Goal: Check status

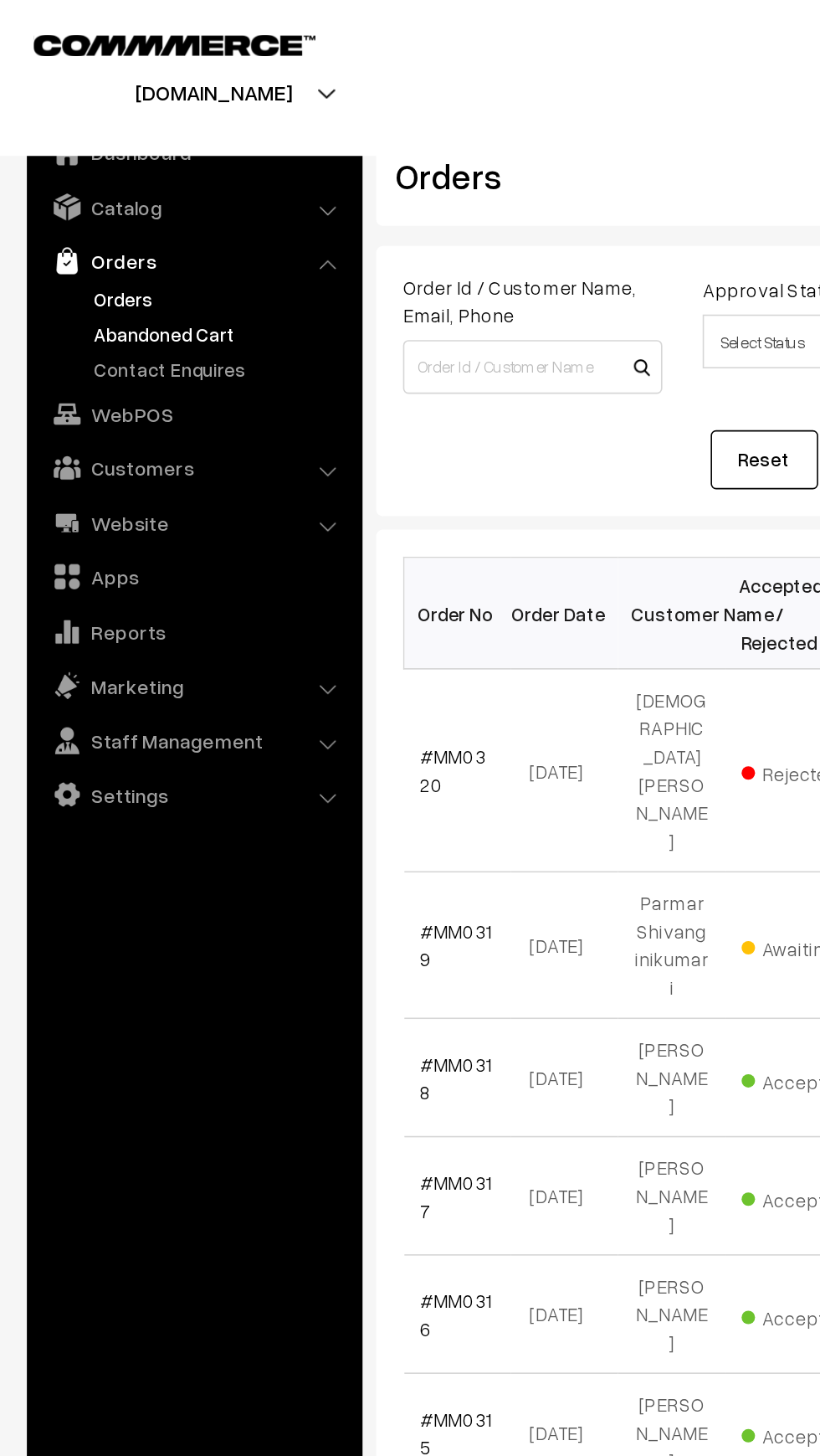
click at [58, 208] on link "Abandoned Cart" at bounding box center [137, 208] width 165 height 18
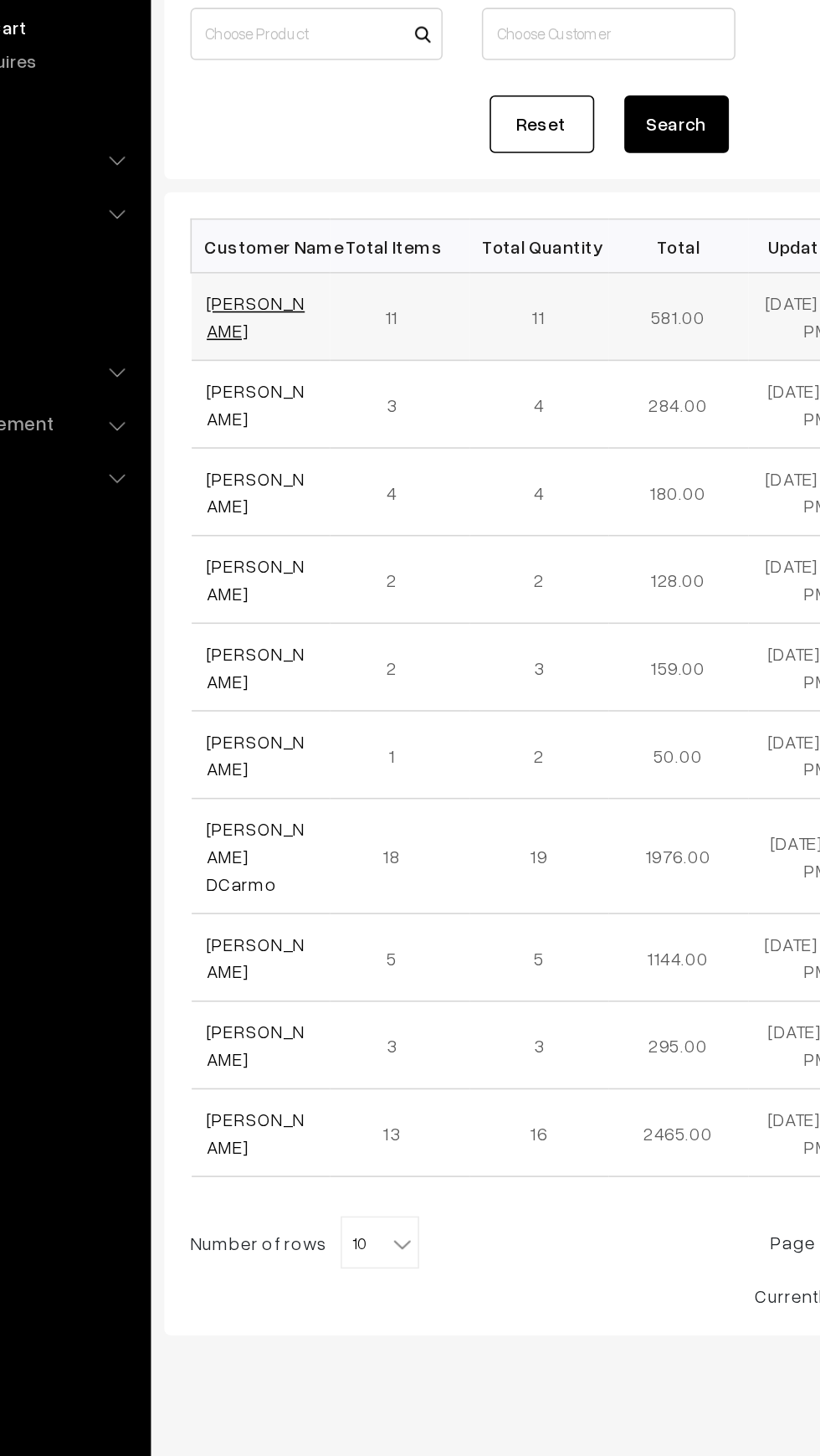
click at [277, 377] on link "Aniket Kaushal" at bounding box center [293, 393] width 62 height 32
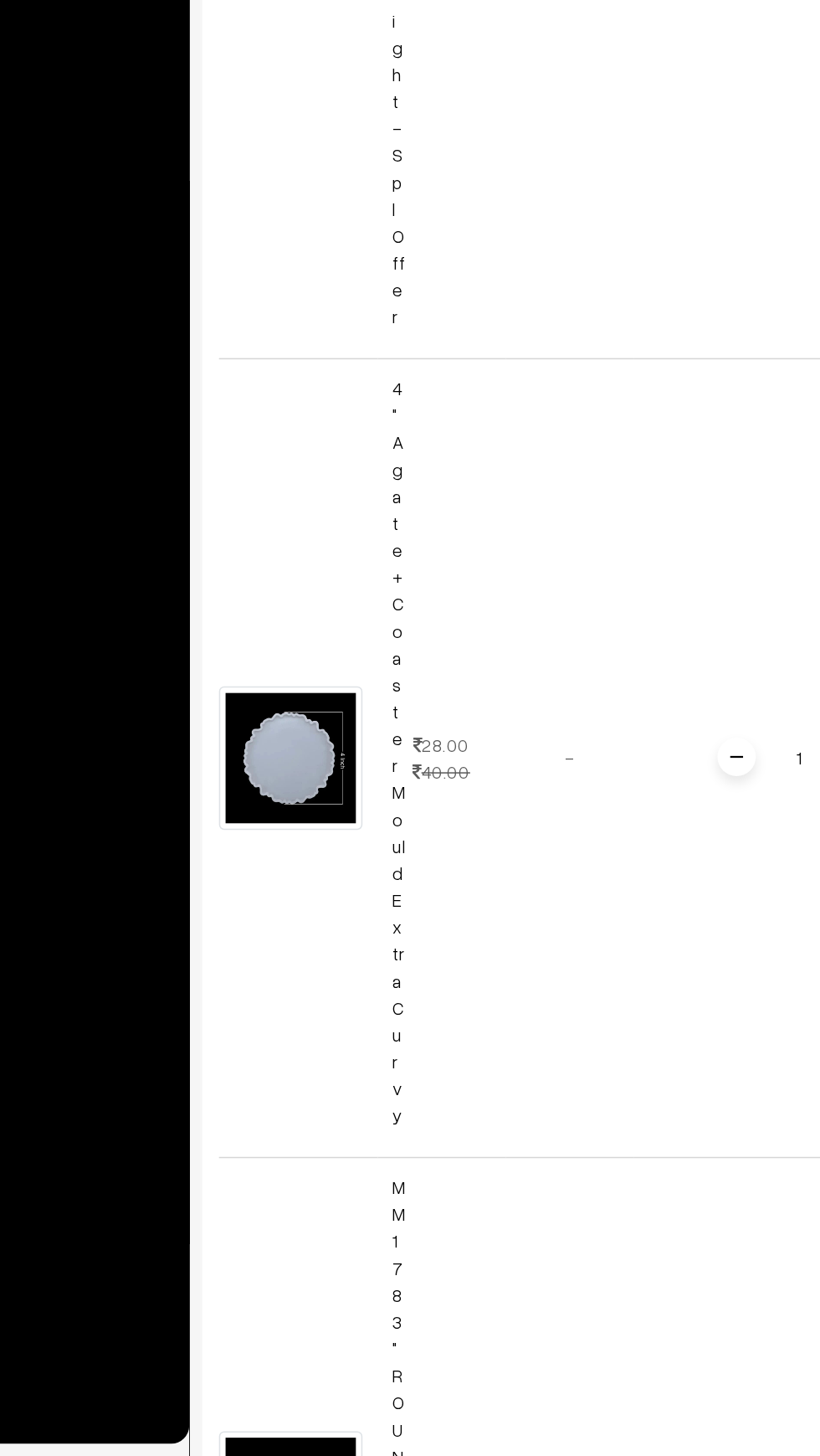
scroll to position [2254, 0]
